Goal: Task Accomplishment & Management: Manage account settings

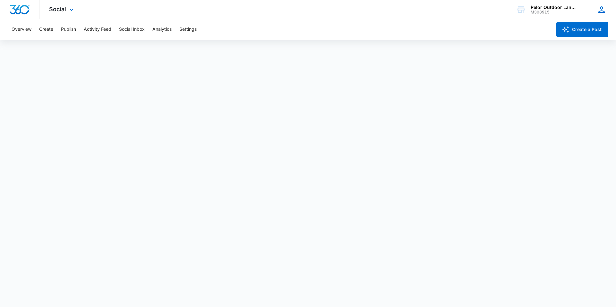
click at [598, 11] on icon at bounding box center [601, 9] width 6 height 6
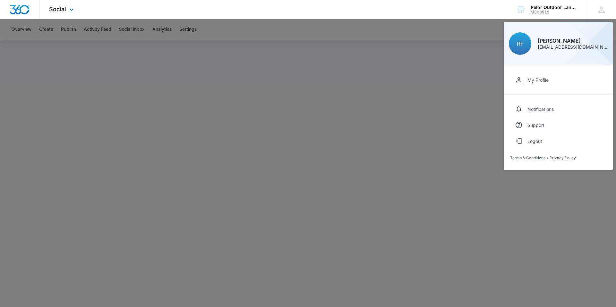
click at [20, 10] on img "Dashboard" at bounding box center [19, 10] width 21 height 10
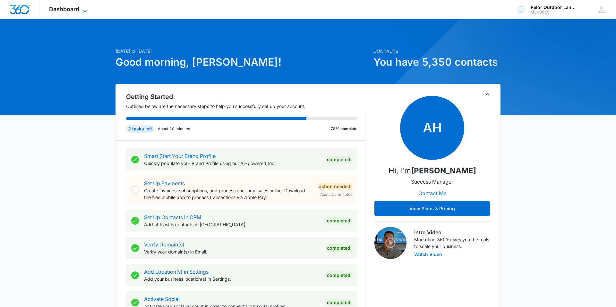
click at [63, 9] on span "Dashboard" at bounding box center [64, 9] width 30 height 7
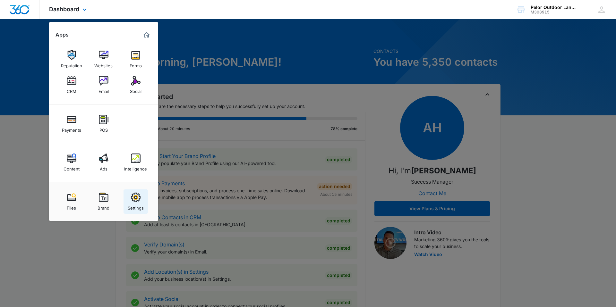
click at [143, 207] on div "Settings" at bounding box center [136, 206] width 16 height 8
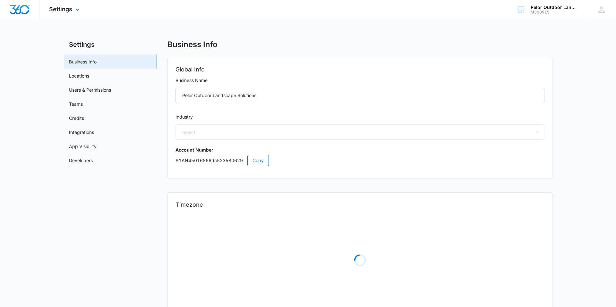
select select "5"
select select "US"
select select "America/New_York"
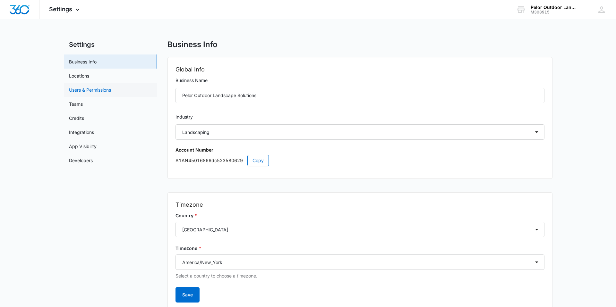
click at [79, 91] on link "Users & Permissions" at bounding box center [90, 90] width 42 height 7
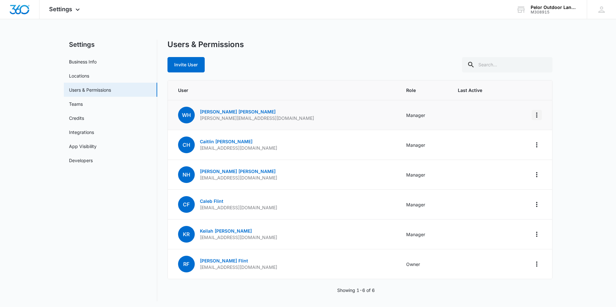
click at [537, 114] on icon "Actions" at bounding box center [537, 115] width 8 height 8
click at [516, 132] on div "Log Out Everywhere" at bounding box center [504, 133] width 43 height 4
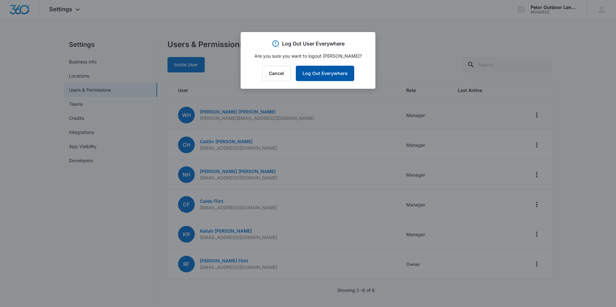
click at [314, 73] on button "Log Out Everywhere" at bounding box center [325, 73] width 58 height 15
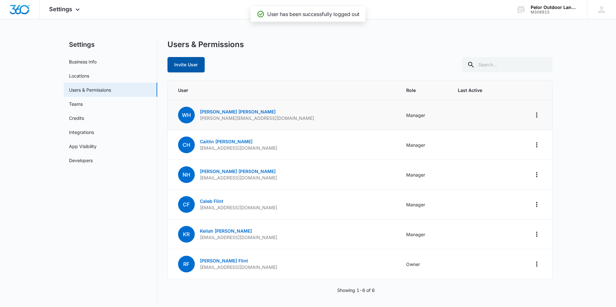
click at [188, 70] on button "Invite User" at bounding box center [185, 64] width 37 height 15
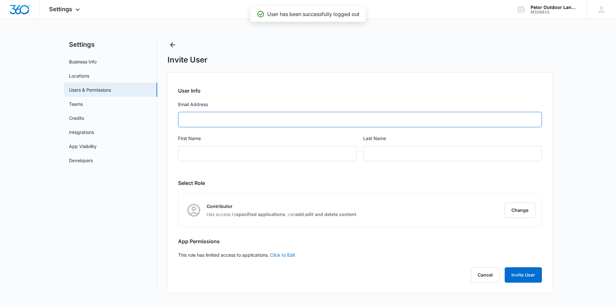
click at [183, 126] on input "Email Address" at bounding box center [360, 119] width 364 height 15
click at [240, 119] on input "Email Address" at bounding box center [360, 119] width 364 height 15
paste input "[EMAIL_ADDRESS][DOMAIN_NAME]"
type input "[EMAIL_ADDRESS][DOMAIN_NAME]"
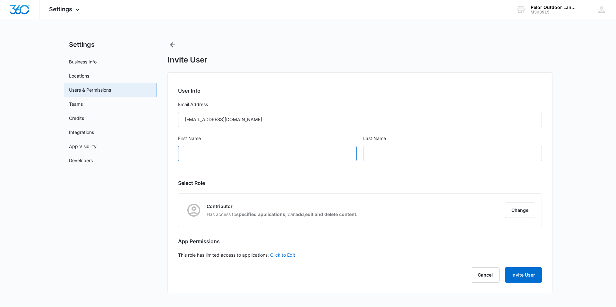
click at [239, 151] on input "First Name" at bounding box center [267, 153] width 179 height 15
click at [214, 139] on label "First Name" at bounding box center [267, 138] width 179 height 7
click at [214, 146] on input "Jasobn" at bounding box center [267, 153] width 179 height 15
click at [213, 148] on input "Jasobn" at bounding box center [267, 153] width 179 height 15
type input "[PERSON_NAME]"
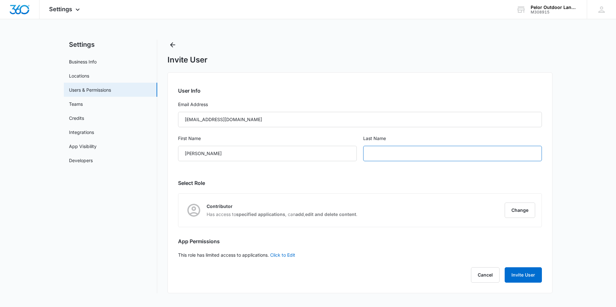
click at [382, 151] on input "text" at bounding box center [452, 153] width 179 height 15
type input "Levy"
click at [515, 209] on button "Change" at bounding box center [520, 210] width 30 height 15
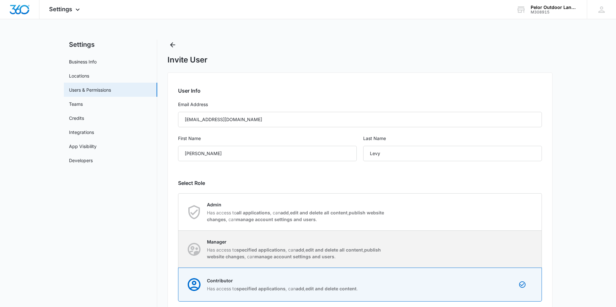
click at [379, 251] on strong "publish website changes" at bounding box center [294, 253] width 174 height 12
click at [179, 250] on input "Manager Has access to specified applications , can add , edit and delete all co…" at bounding box center [178, 249] width 0 height 0
radio input "true"
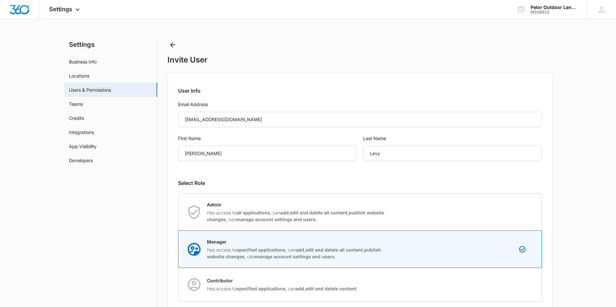
click at [567, 203] on main "Settings Business Info Locations Users & Permissions Teams Credits Integrations…" at bounding box center [308, 208] width 616 height 336
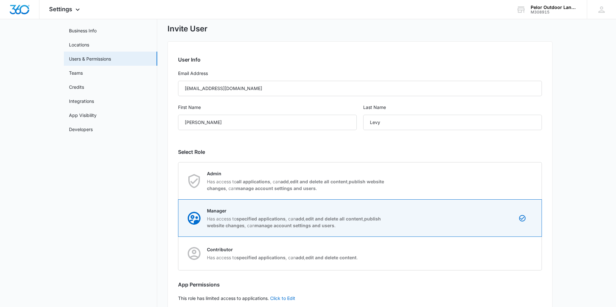
scroll to position [68, 0]
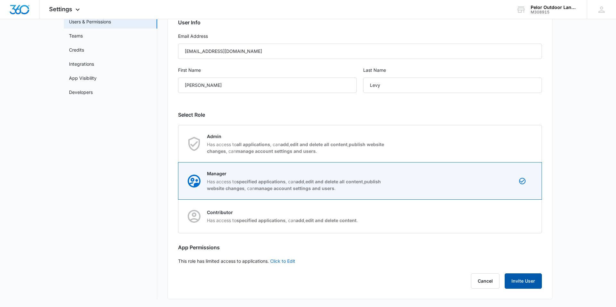
click at [527, 284] on button "Invite User" at bounding box center [523, 281] width 37 height 15
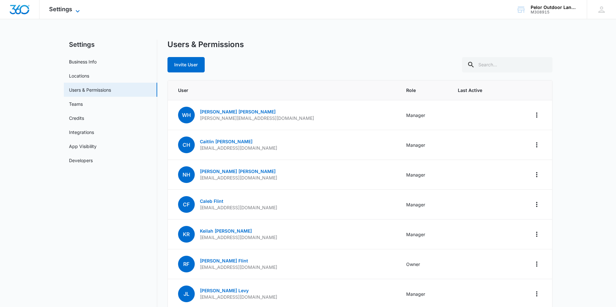
click at [55, 9] on span "Settings" at bounding box center [60, 9] width 23 height 7
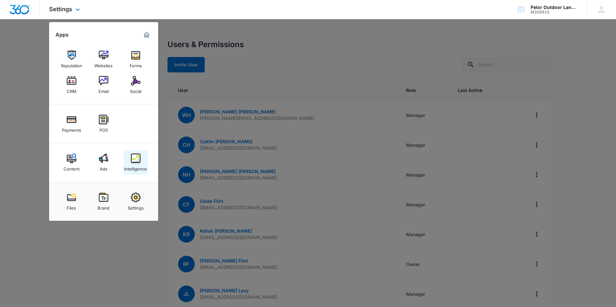
click at [136, 154] on img at bounding box center [136, 159] width 10 height 10
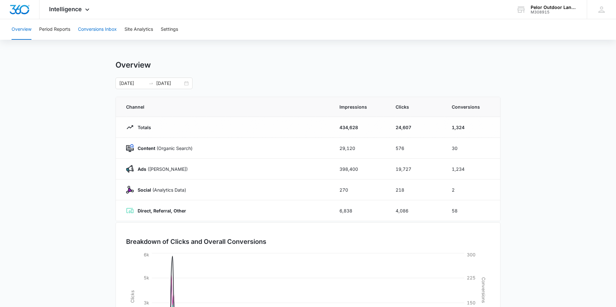
click at [90, 31] on button "Conversions Inbox" at bounding box center [97, 29] width 39 height 21
